Goal: Task Accomplishment & Management: Manage account settings

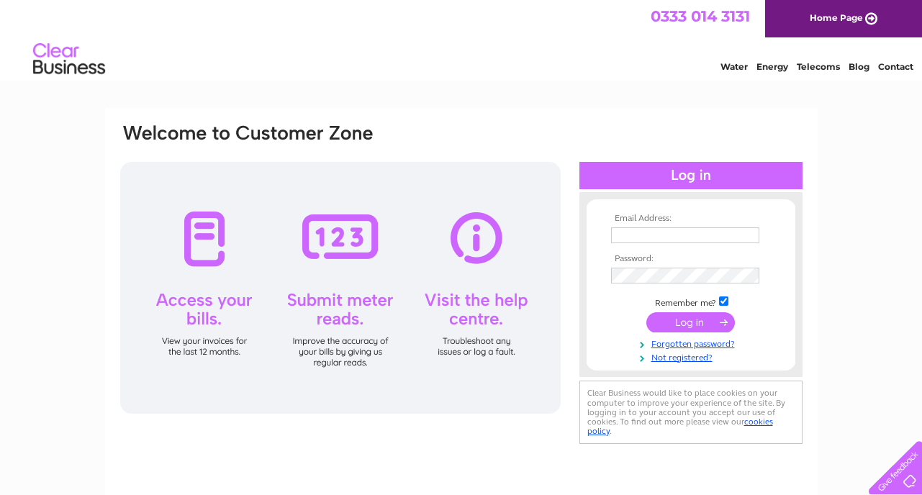
click at [641, 237] on input "text" at bounding box center [685, 235] width 148 height 16
type input "blether@hiyapal.co.uk"
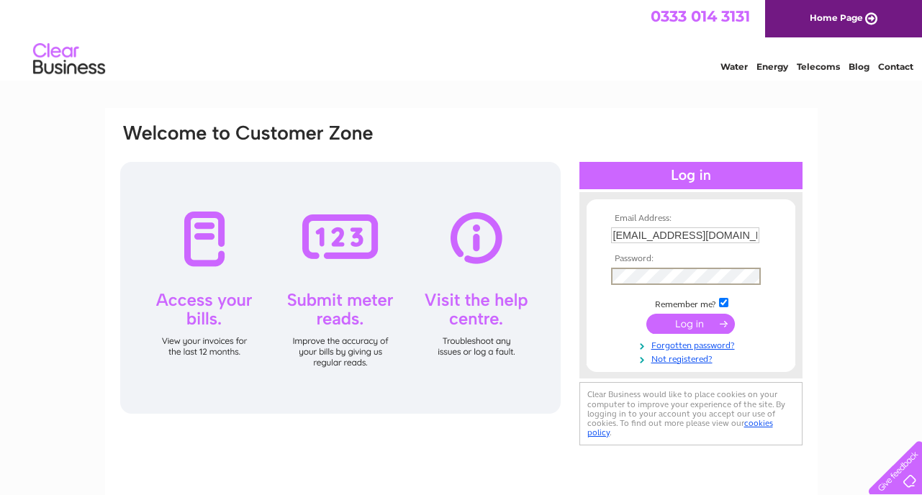
click at [646, 314] on input "submit" at bounding box center [690, 324] width 89 height 20
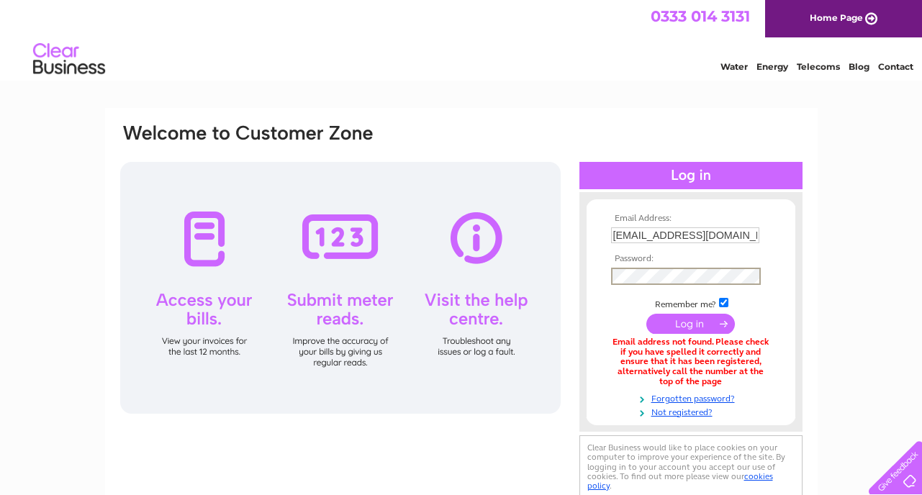
click at [646, 314] on input "submit" at bounding box center [690, 324] width 89 height 20
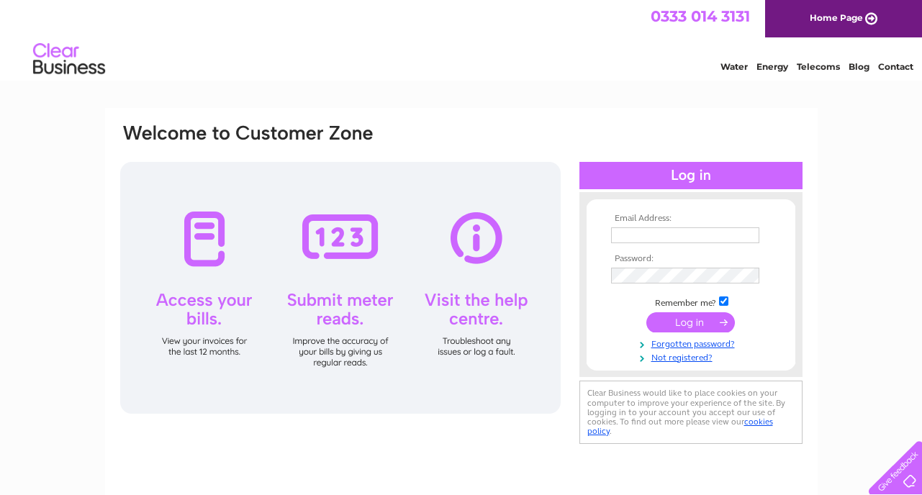
click at [649, 227] on input "text" at bounding box center [685, 235] width 148 height 16
